Goal: Information Seeking & Learning: Find contact information

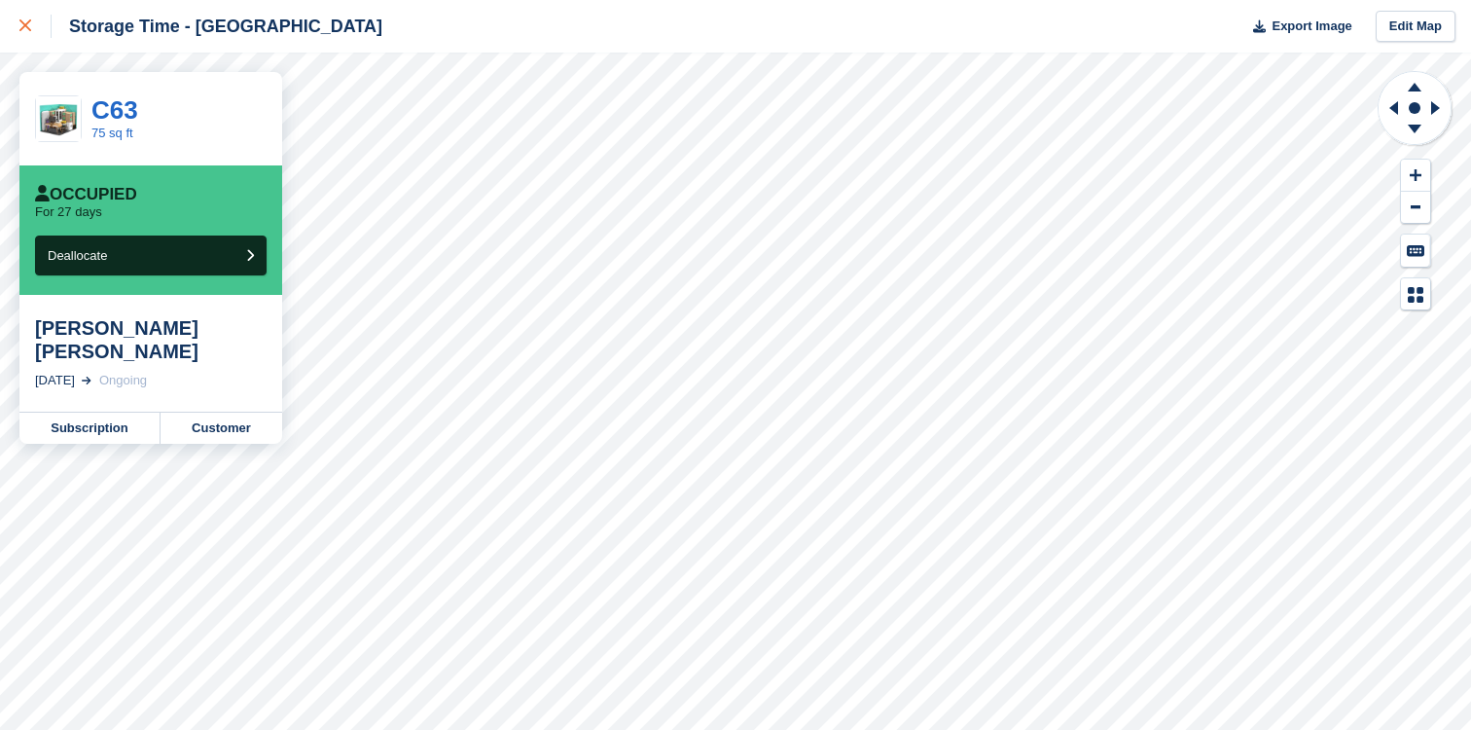
click at [25, 23] on icon at bounding box center [25, 25] width 12 height 12
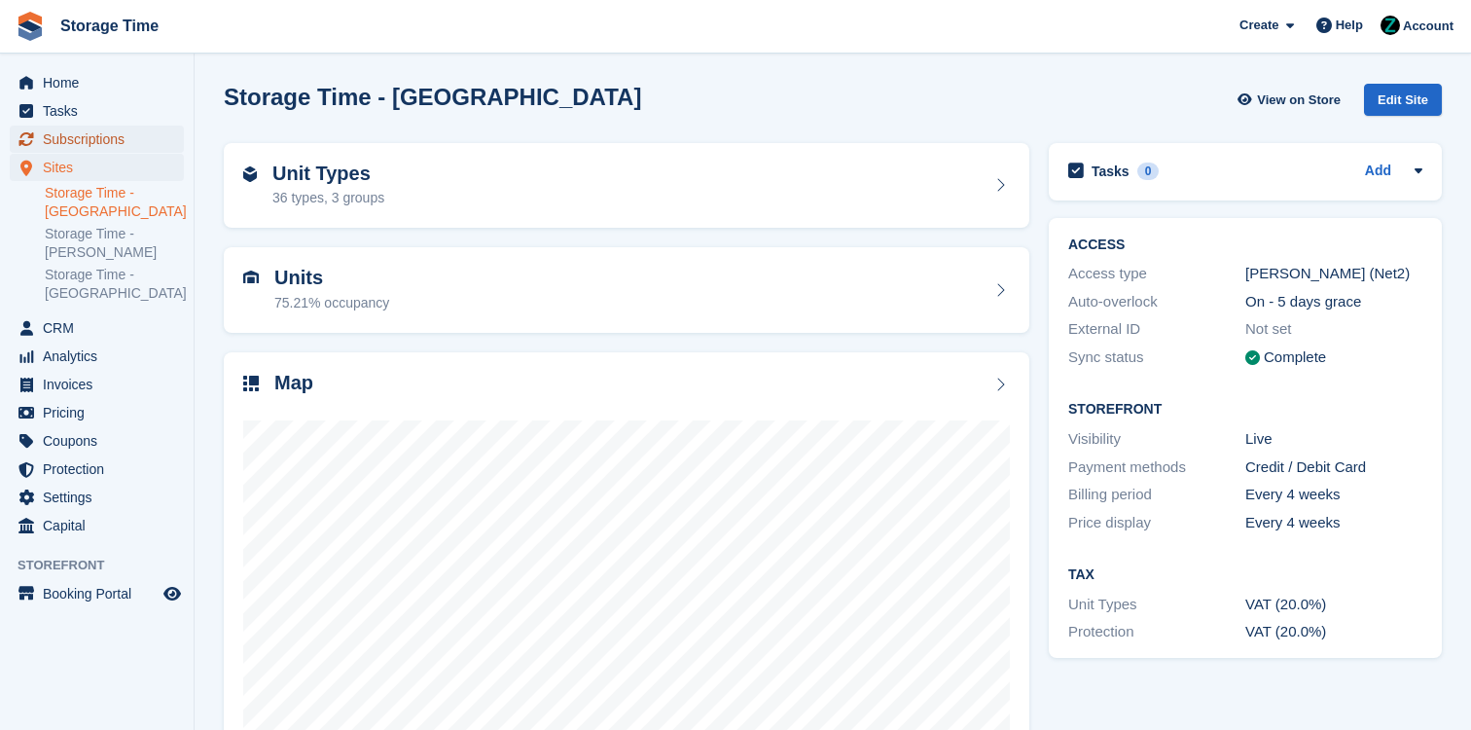
click at [119, 134] on span "Subscriptions" at bounding box center [101, 139] width 117 height 27
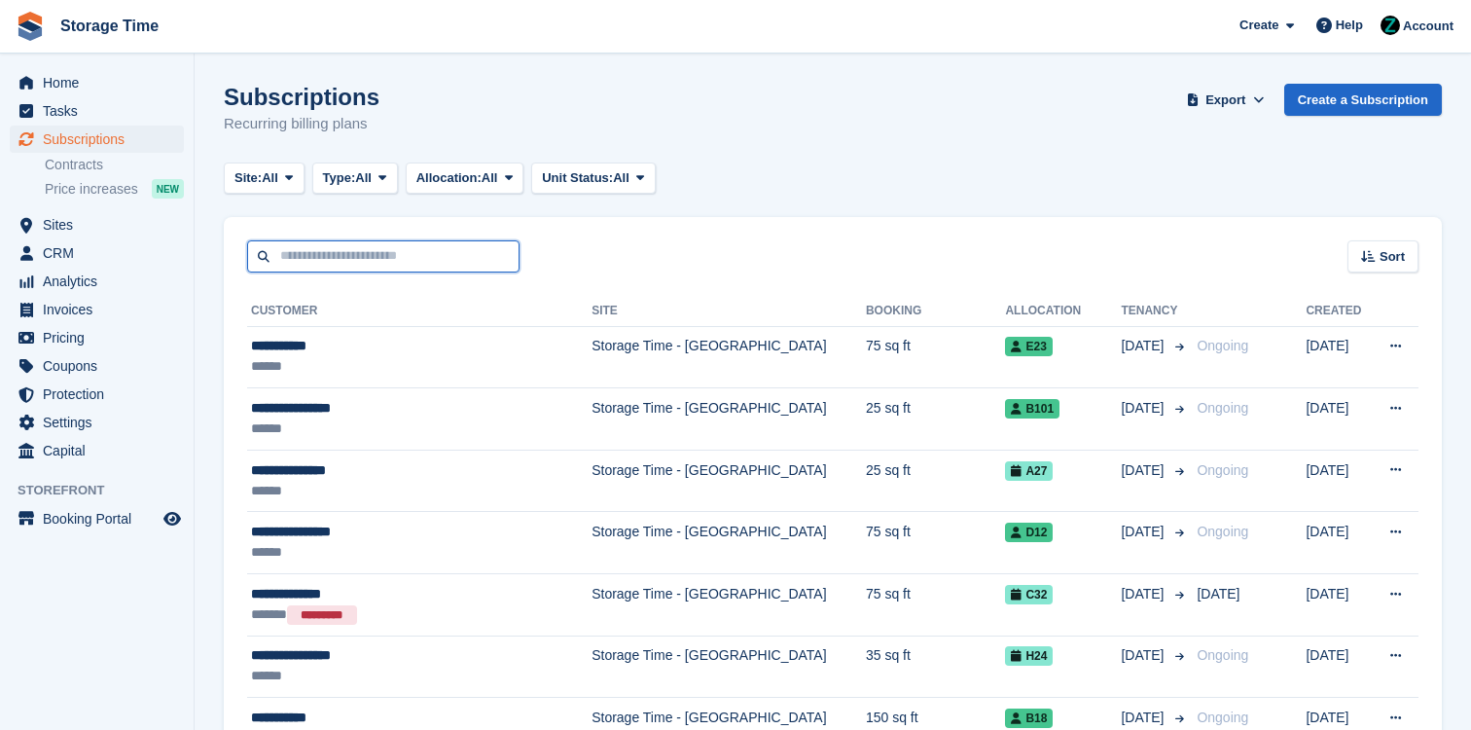
click at [384, 250] on input "text" at bounding box center [383, 256] width 272 height 32
type input "******"
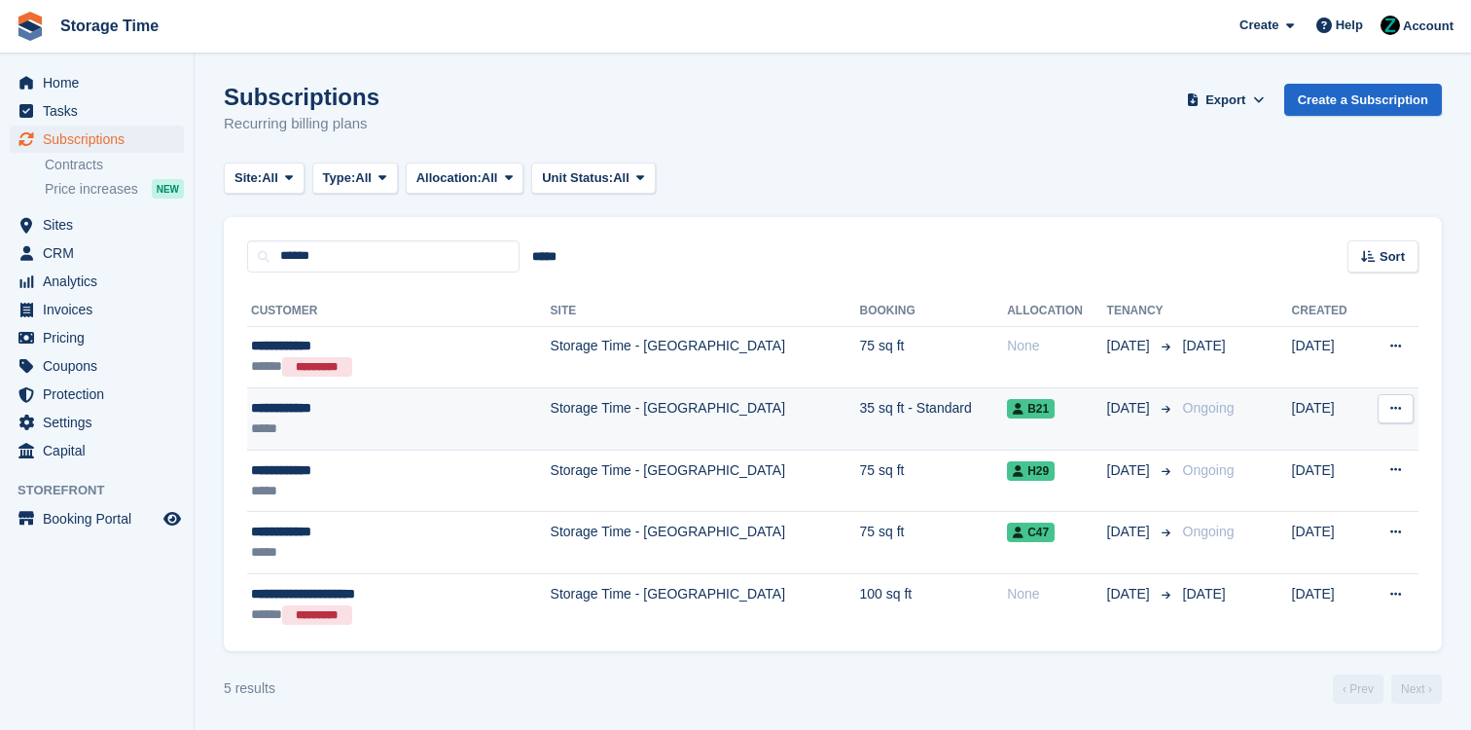
click at [595, 400] on td "Storage Time - [GEOGRAPHIC_DATA]" at bounding box center [705, 419] width 309 height 62
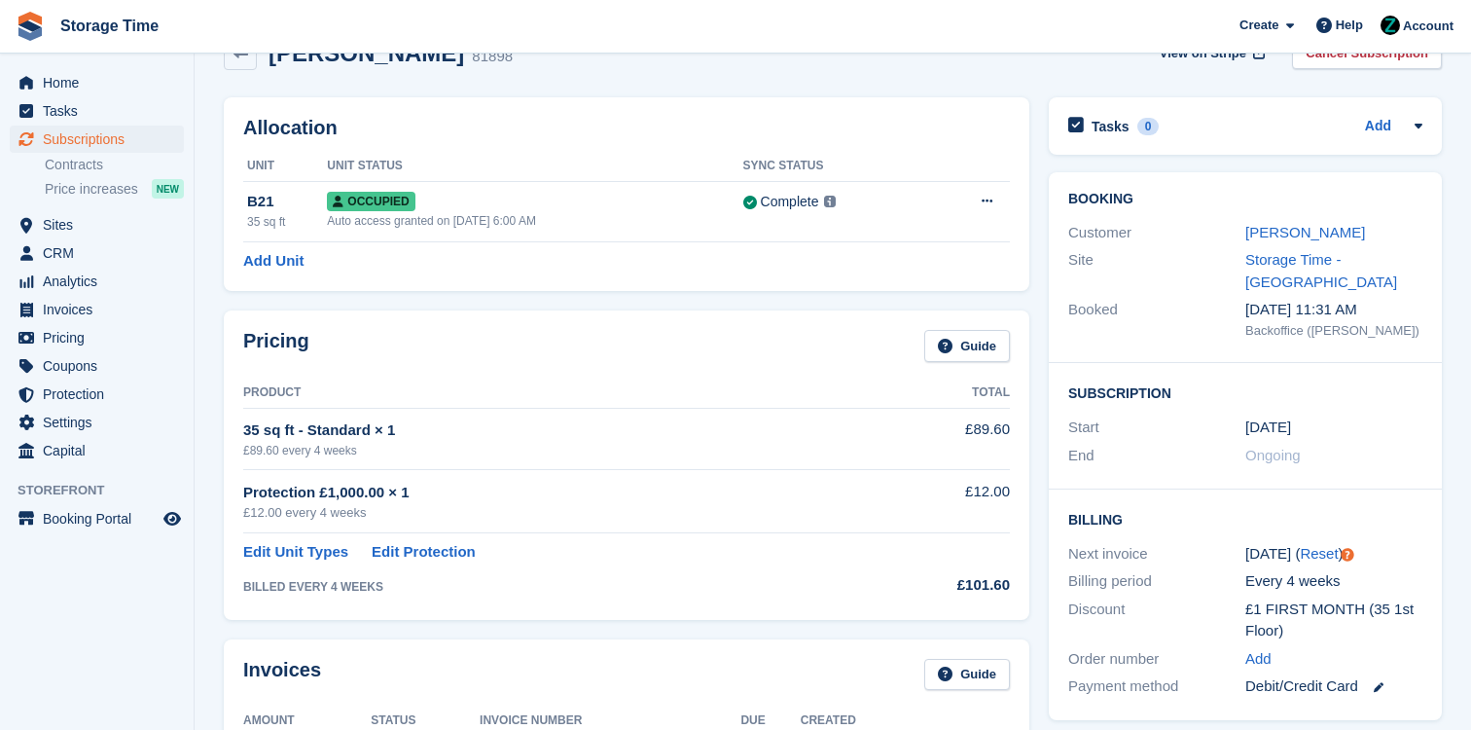
scroll to position [44, 0]
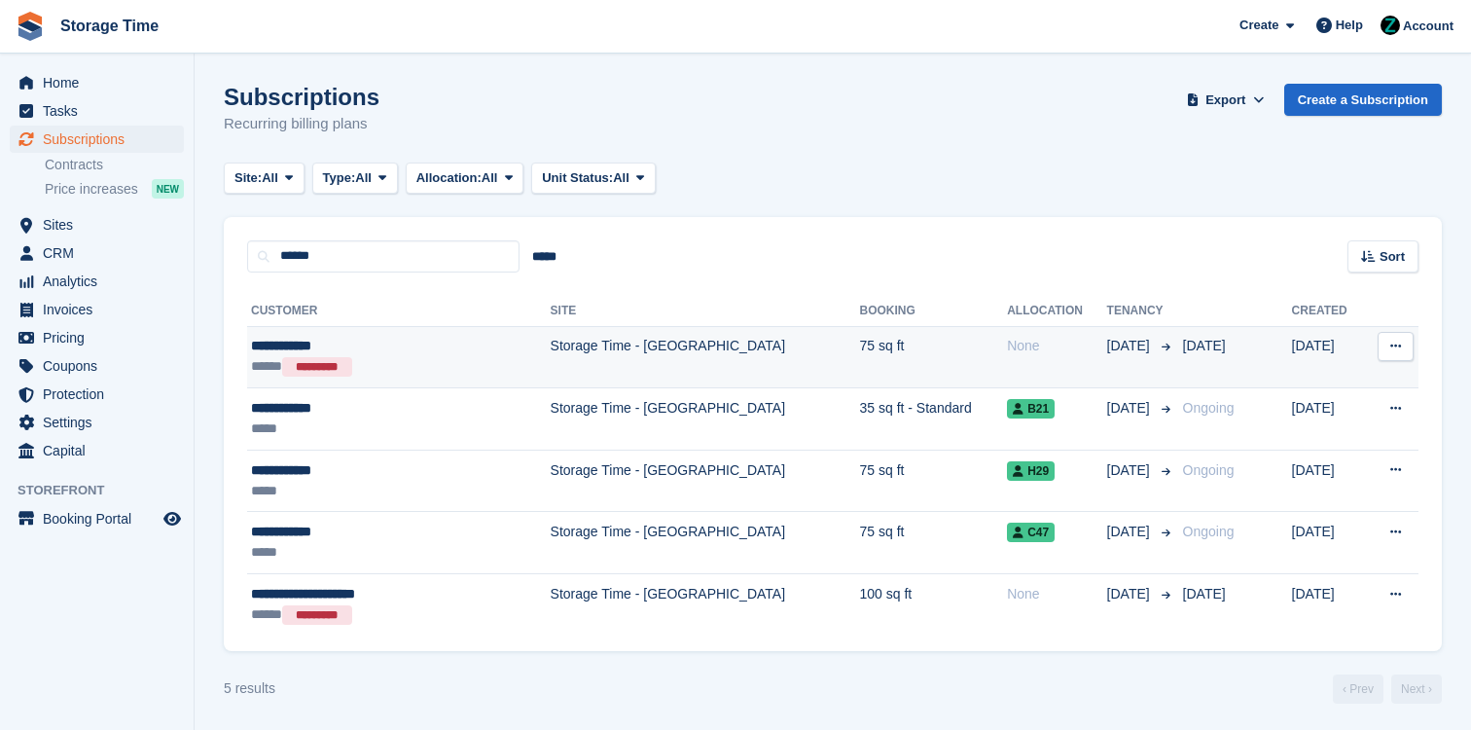
click at [430, 333] on td "**********" at bounding box center [399, 357] width 304 height 62
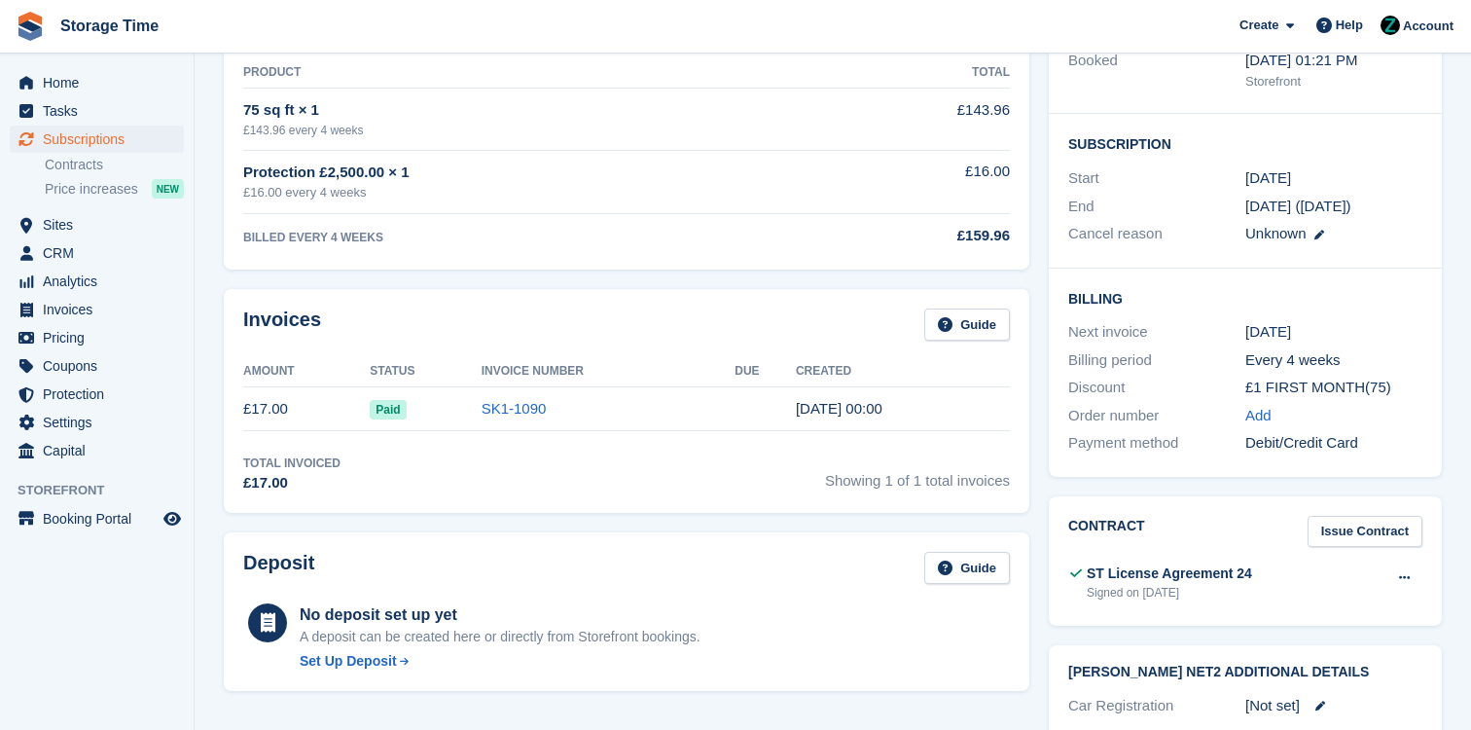
scroll to position [306, 0]
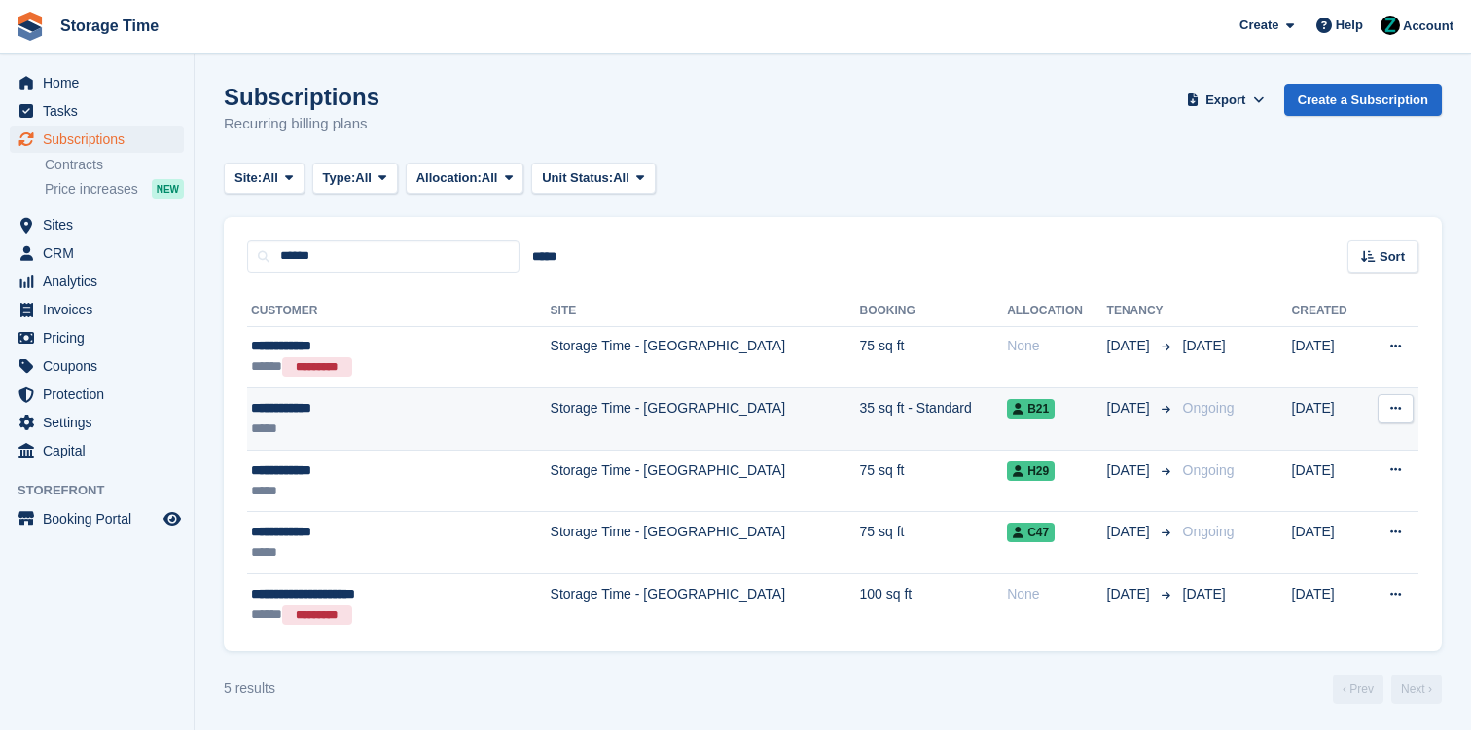
click at [860, 408] on td "35 sq ft - Standard" at bounding box center [934, 419] width 148 height 62
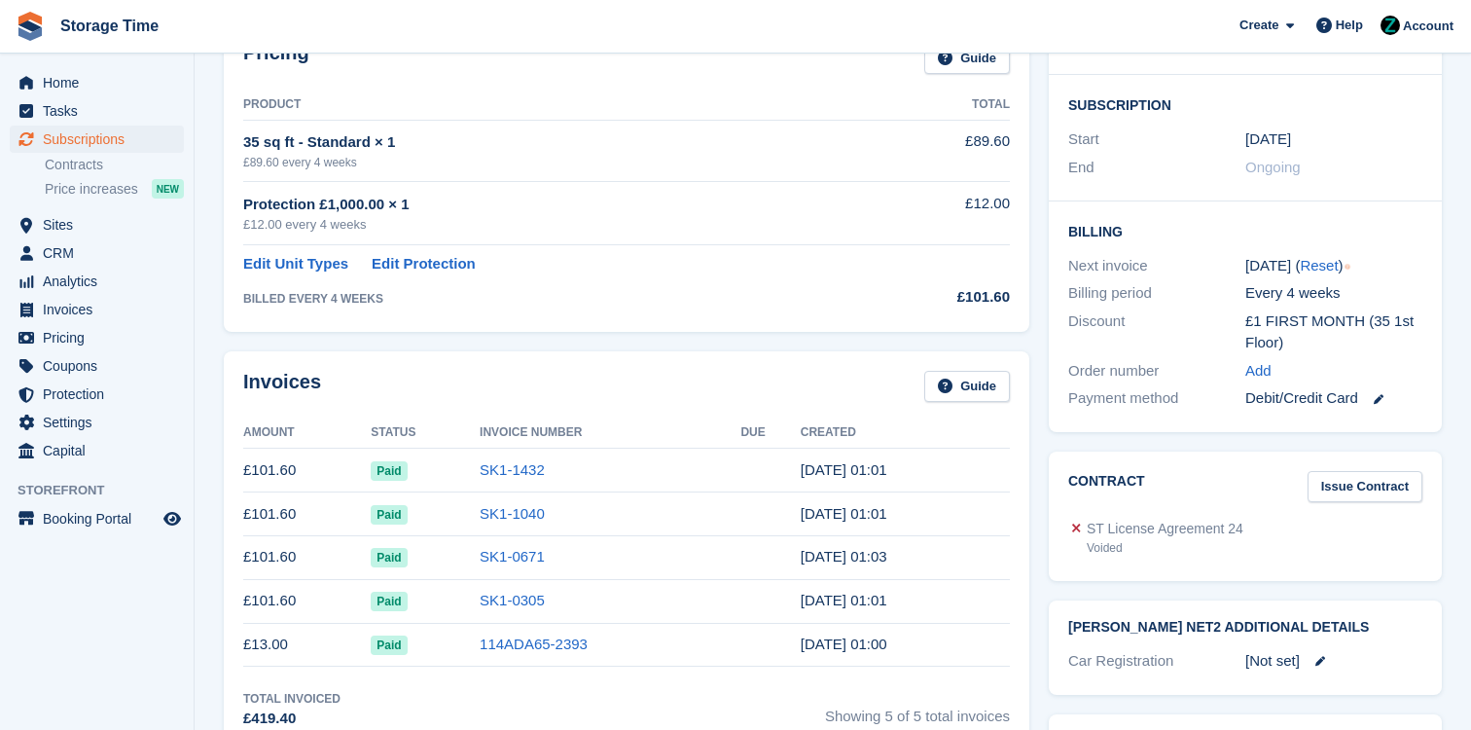
scroll to position [334, 0]
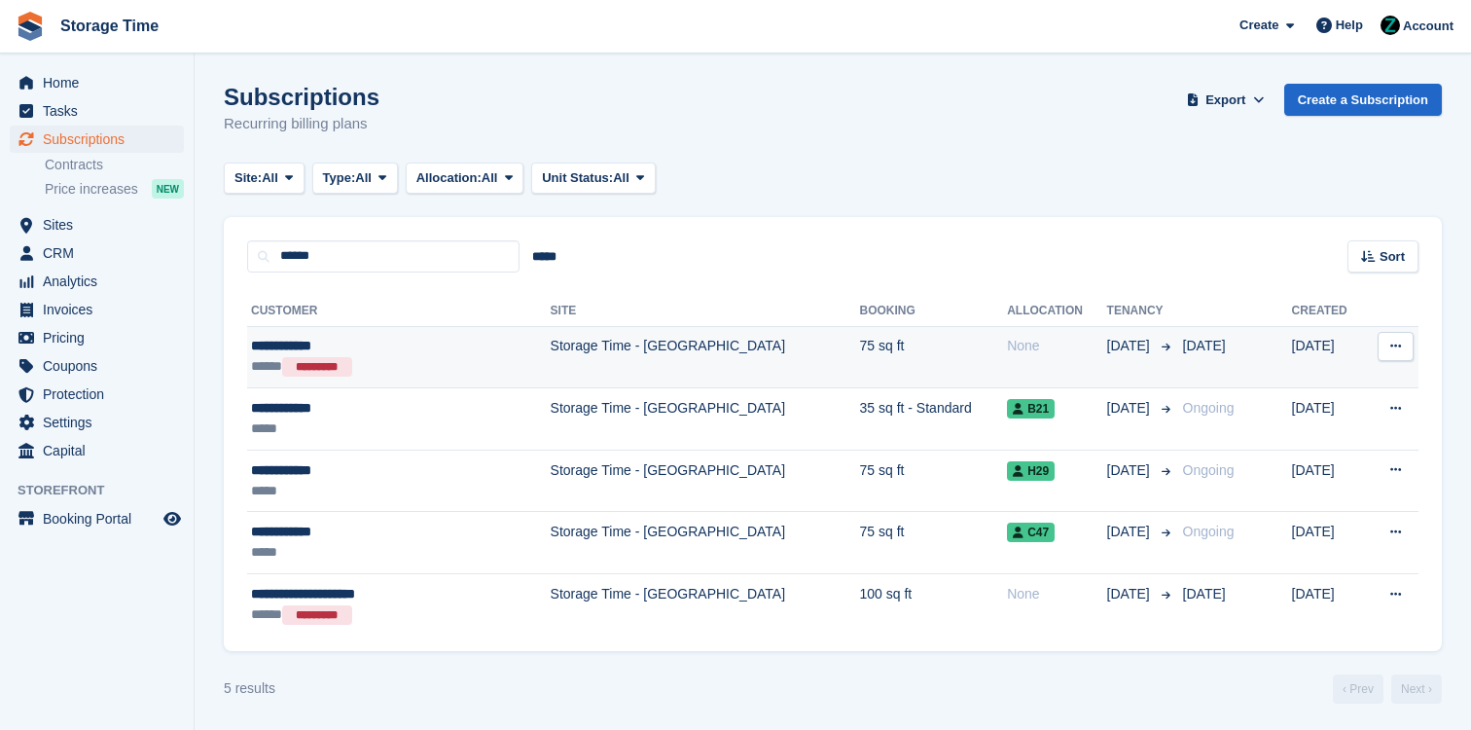
click at [671, 349] on td "Storage Time - [GEOGRAPHIC_DATA]" at bounding box center [705, 357] width 309 height 62
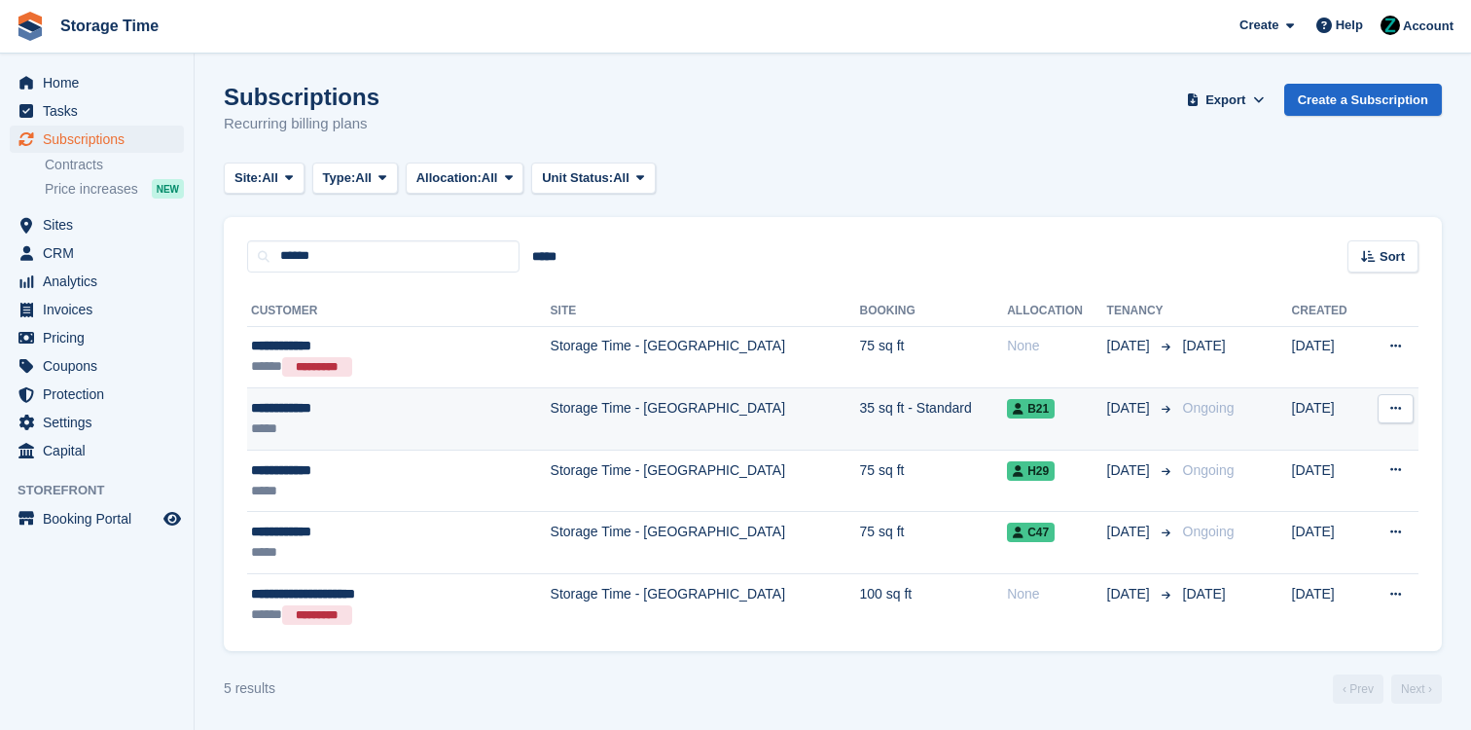
click at [581, 435] on td "Storage Time - [GEOGRAPHIC_DATA]" at bounding box center [705, 419] width 309 height 62
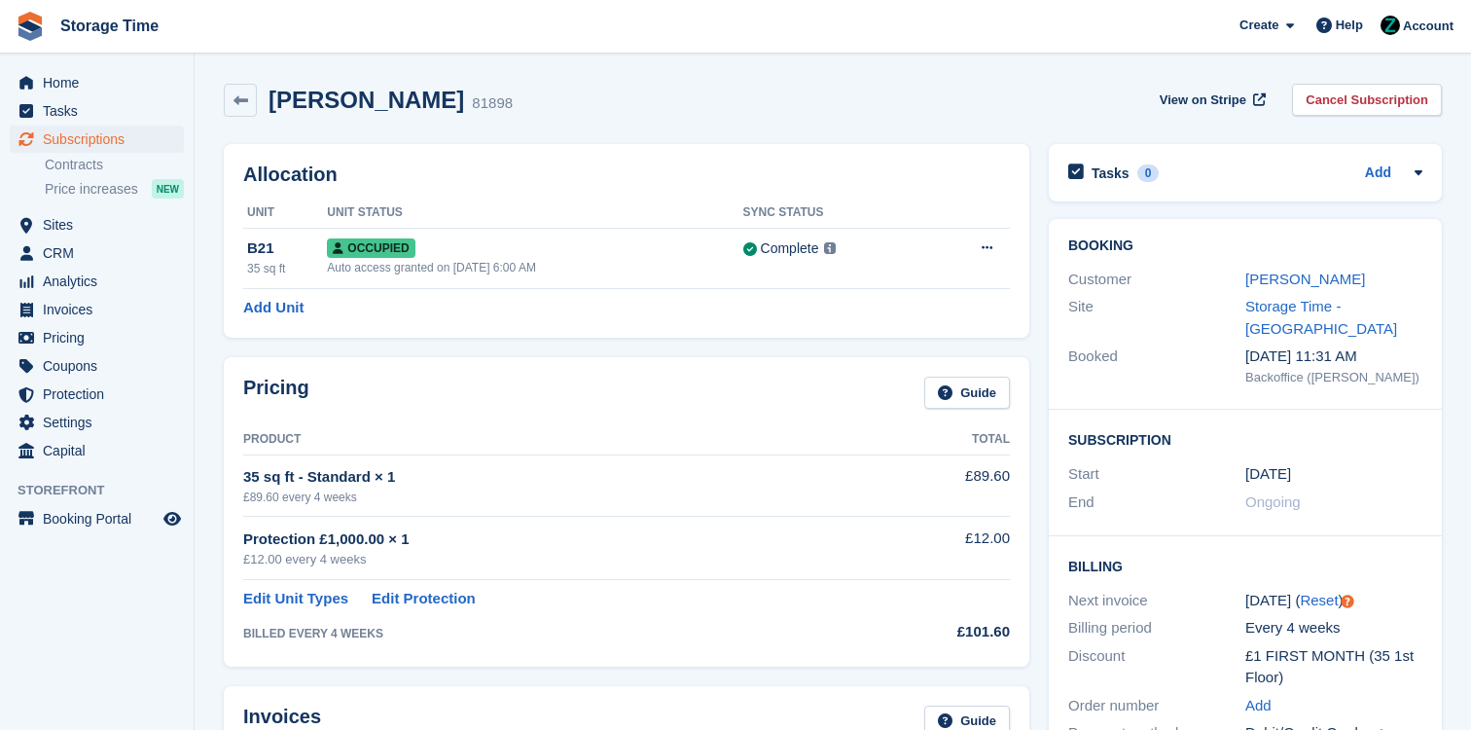
click at [1281, 267] on div "Customer Alison Paton" at bounding box center [1245, 280] width 354 height 28
click at [1281, 281] on link "Alison Paton" at bounding box center [1306, 279] width 120 height 17
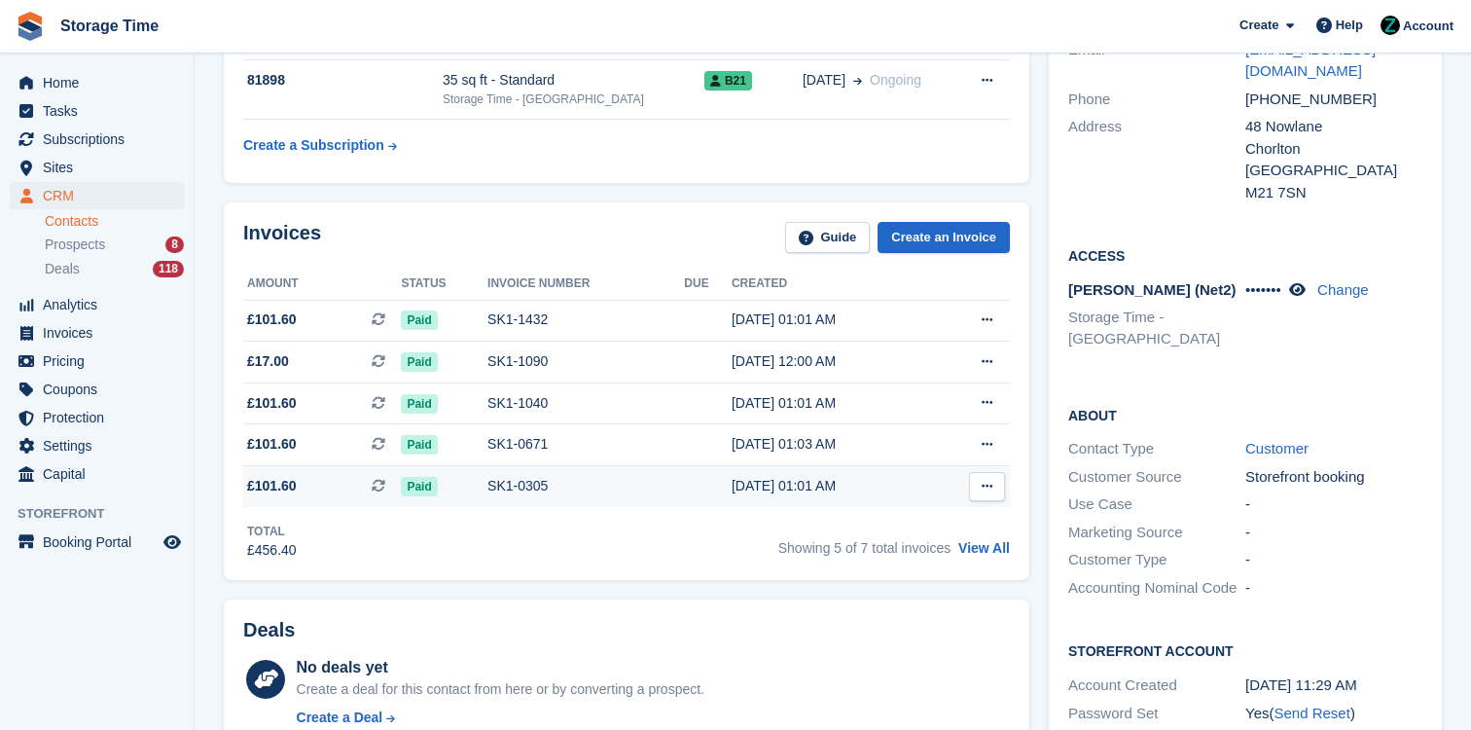
scroll to position [232, 0]
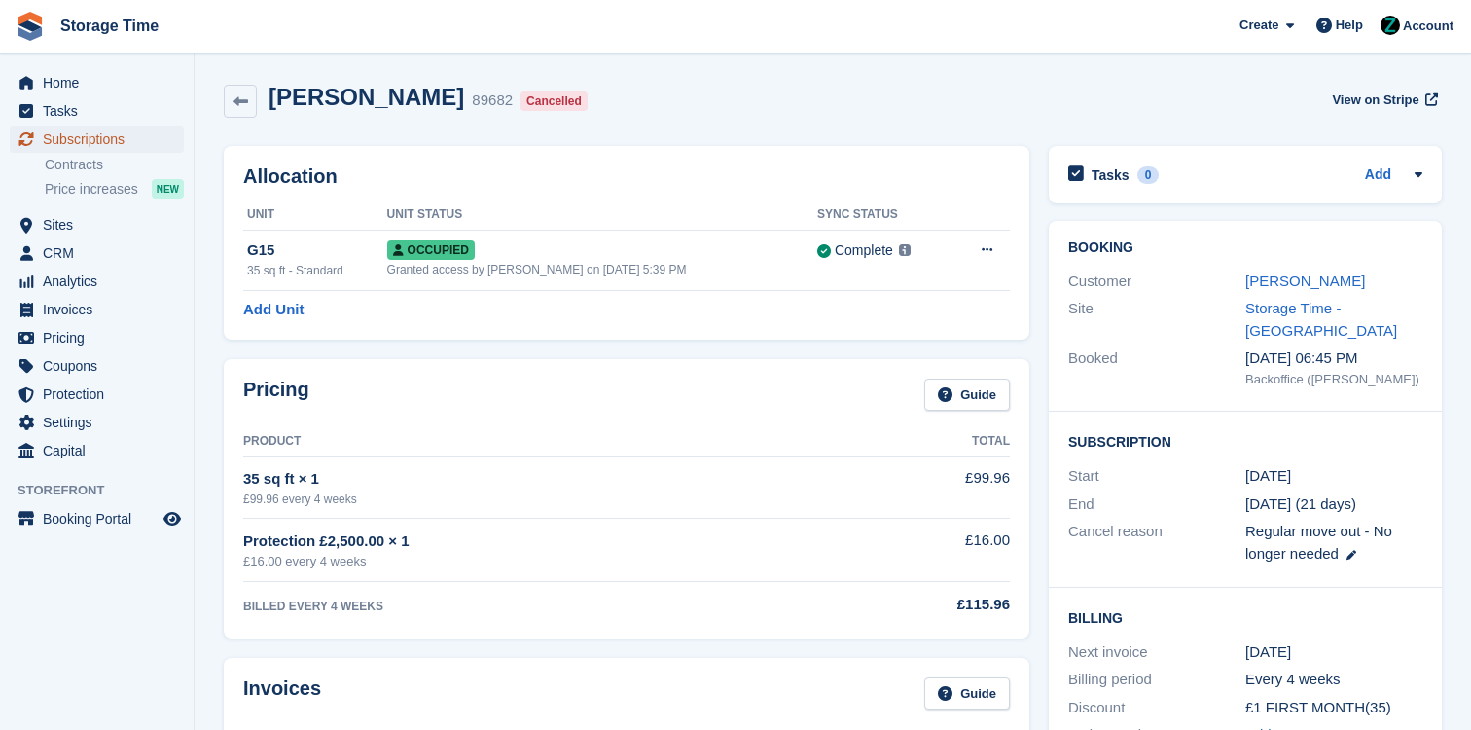
click at [146, 138] on span "Subscriptions" at bounding box center [101, 139] width 117 height 27
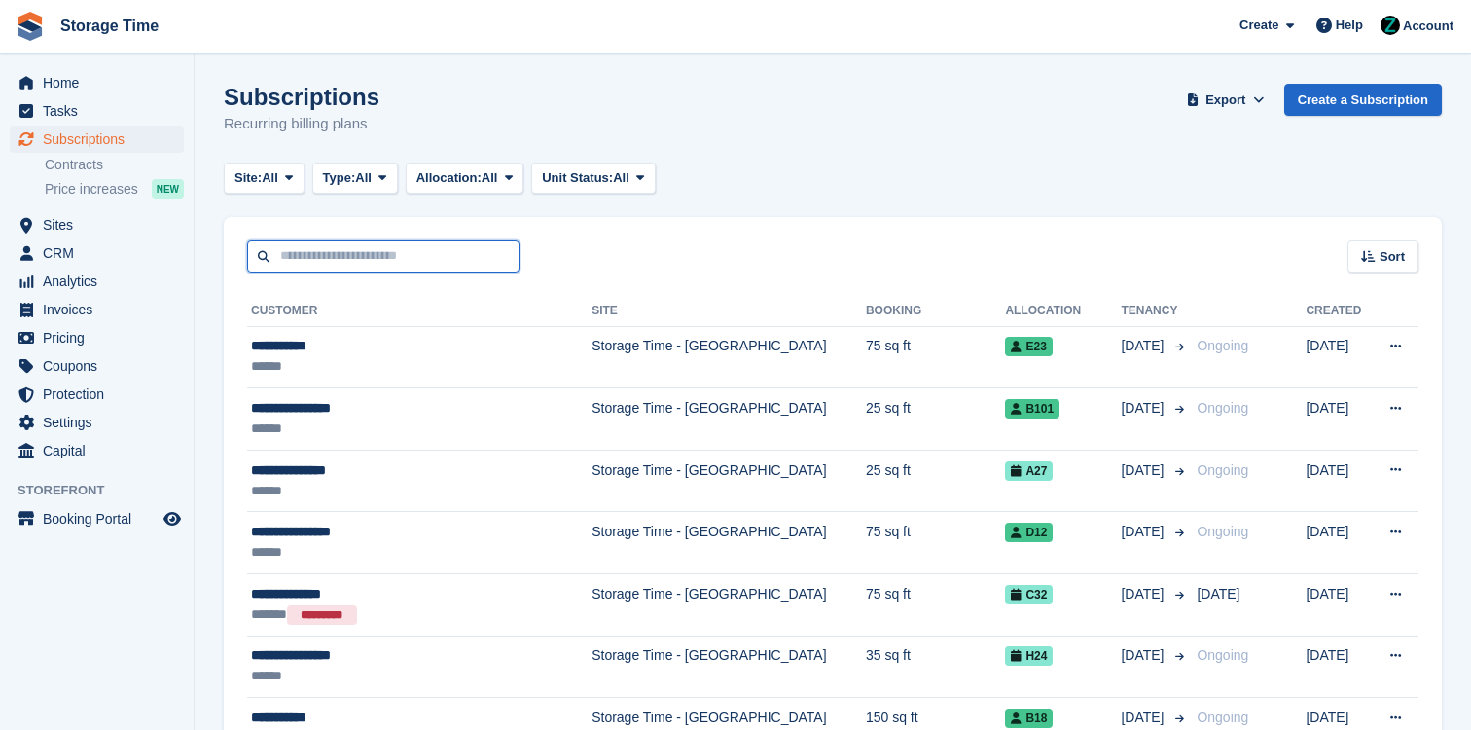
click at [407, 246] on input "text" at bounding box center [383, 256] width 272 height 32
type input "******"
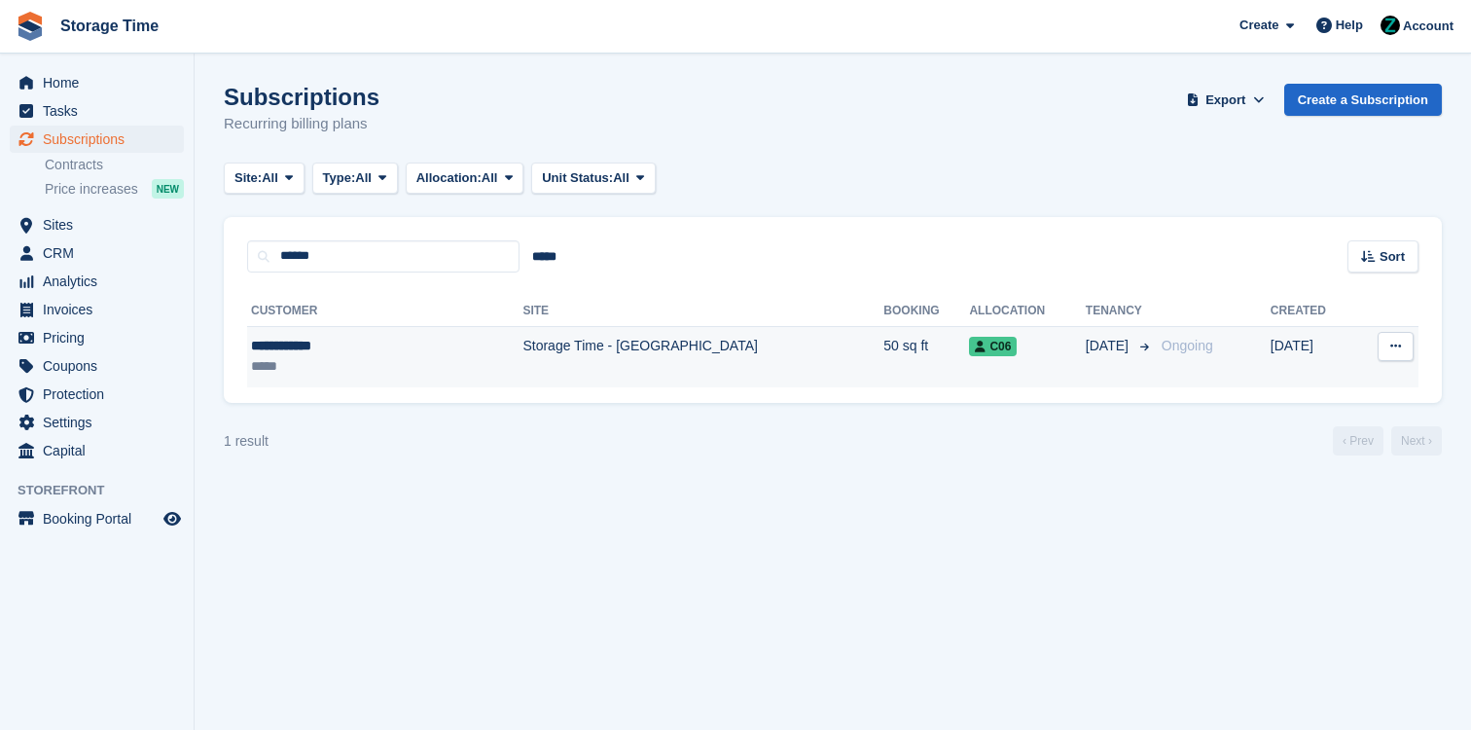
click at [523, 376] on td "Storage Time - [GEOGRAPHIC_DATA]" at bounding box center [703, 356] width 361 height 61
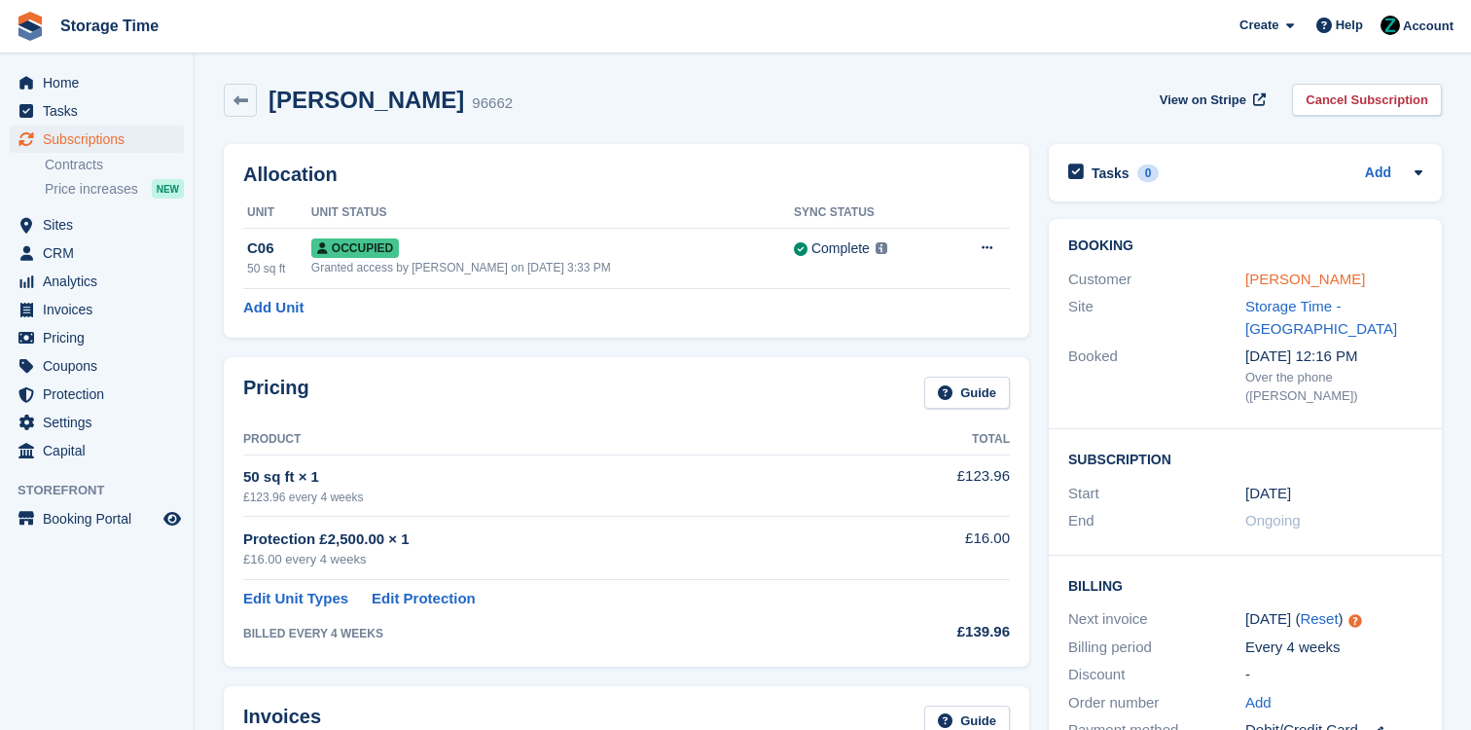
click at [1283, 277] on link "[PERSON_NAME]" at bounding box center [1306, 279] width 120 height 17
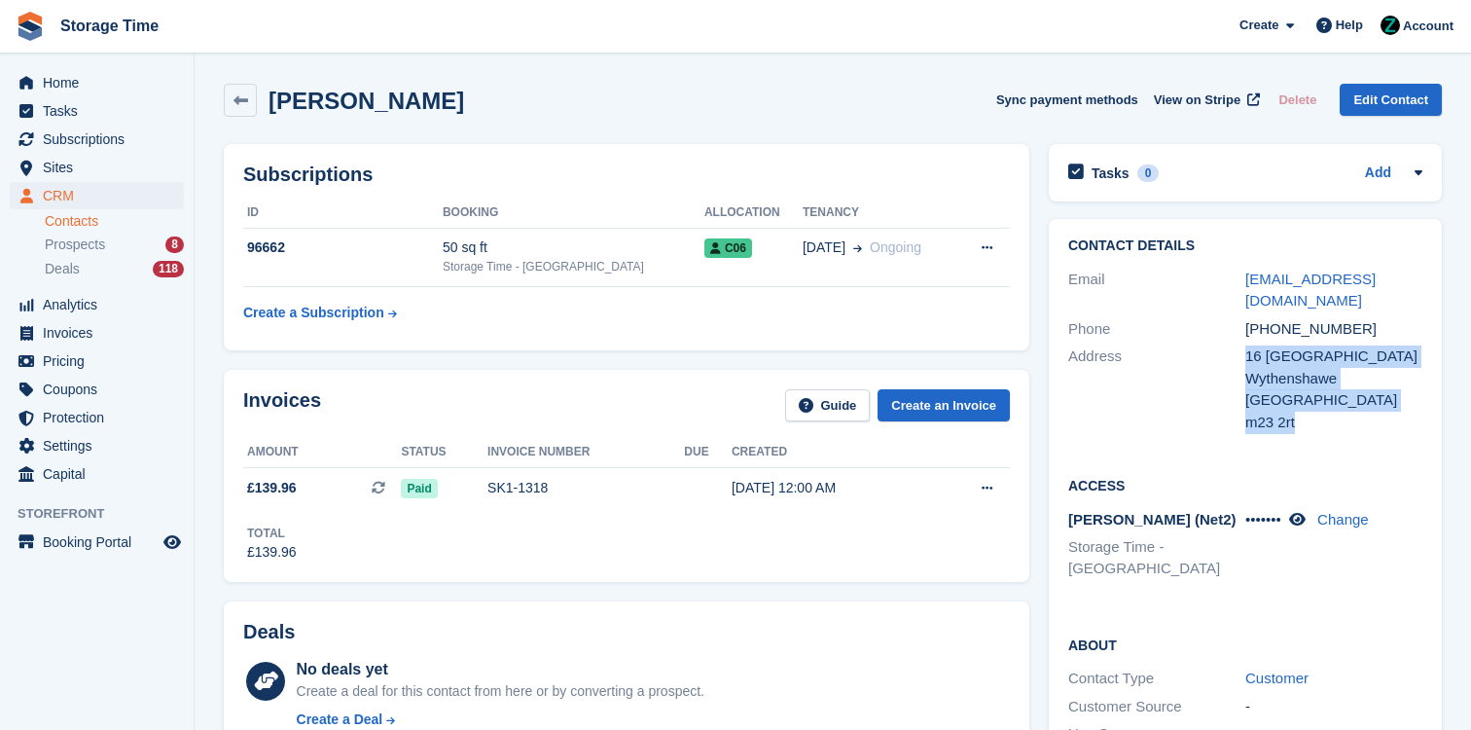
drag, startPoint x: 1314, startPoint y: 405, endPoint x: 1235, endPoint y: 350, distance: 95.8
click at [1235, 350] on div "Address [GEOGRAPHIC_DATA] Wythenshawe United Kingdom m23 2rt" at bounding box center [1245, 389] width 354 height 93
copy div "[STREET_ADDRESS]"
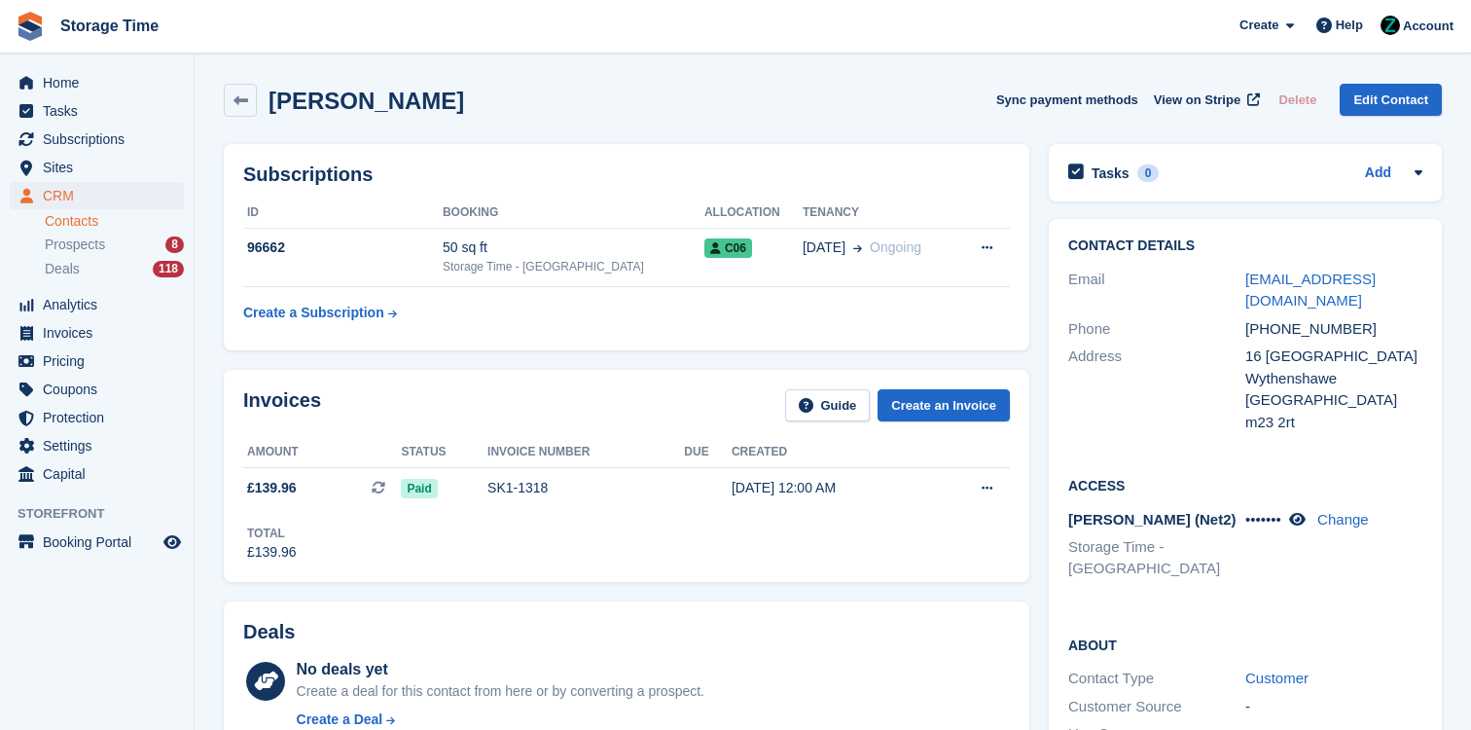
click at [1375, 318] on div "[PHONE_NUMBER]" at bounding box center [1334, 329] width 177 height 22
drag, startPoint x: 1375, startPoint y: 305, endPoint x: 1157, endPoint y: 305, distance: 218.0
click at [1157, 315] on div "Phone [PHONE_NUMBER]" at bounding box center [1245, 329] width 354 height 28
copy div "[PHONE_NUMBER]"
